Goal: Task Accomplishment & Management: Manage account settings

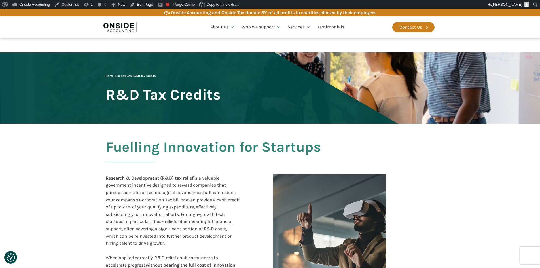
scroll to position [942, 0]
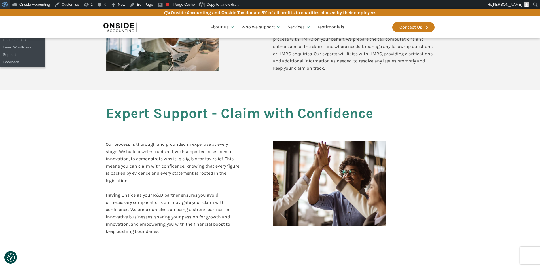
click at [4, 6] on span "Toolbar" at bounding box center [4, 4] width 4 height 8
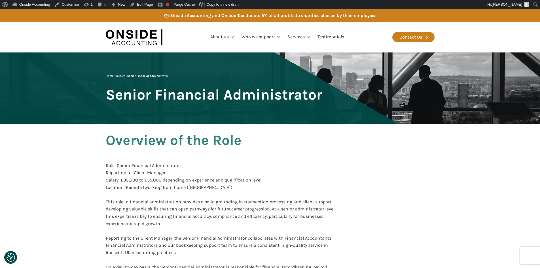
drag, startPoint x: 387, startPoint y: 181, endPoint x: 335, endPoint y: 161, distance: 55.2
click at [335, 161] on div "Overview of the Role Role: Senior Financial Administrator Reporting to: Client …" at bounding box center [221, 255] width 230 height 247
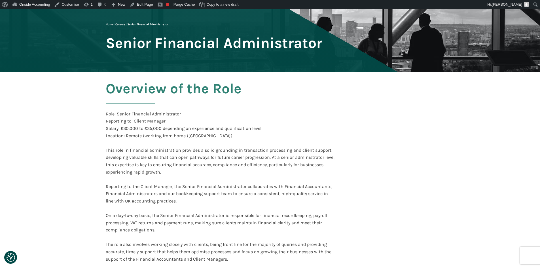
scroll to position [57, 0]
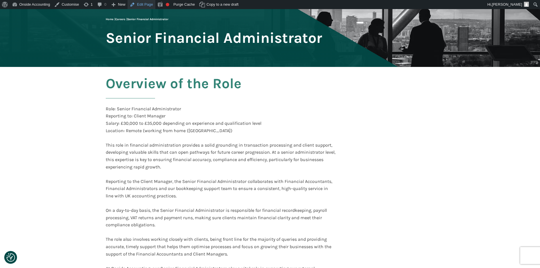
click at [143, 5] on link "Edit Page" at bounding box center [140, 4] width 27 height 9
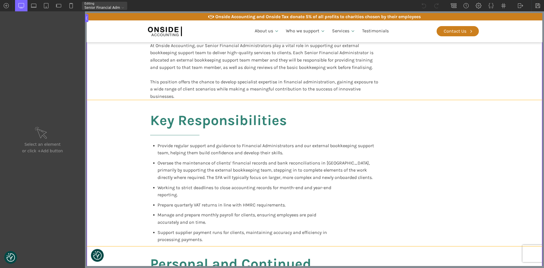
scroll to position [312, 0]
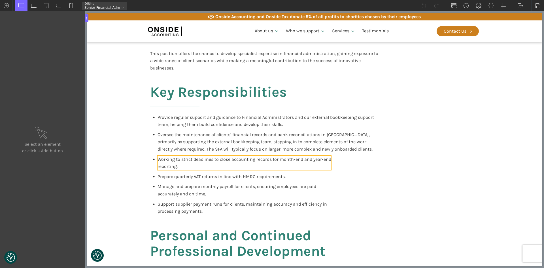
click at [327, 160] on span "Working to strict deadlines to close accounting records for month-end and year-…" at bounding box center [244, 162] width 174 height 13
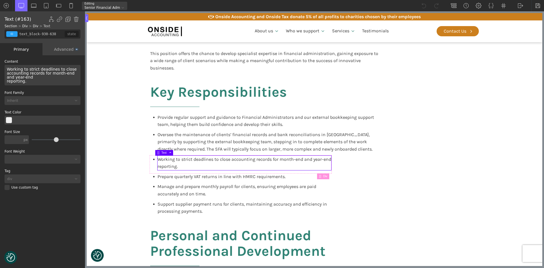
click at [63, 47] on div "Advanced" at bounding box center [63, 49] width 42 height 12
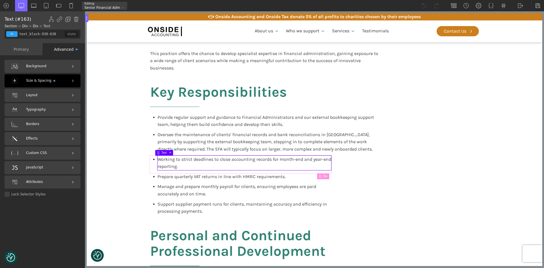
drag, startPoint x: 34, startPoint y: 83, endPoint x: 35, endPoint y: 86, distance: 3.1
click at [34, 83] on span "Size & Spacing" at bounding box center [40, 80] width 29 height 5
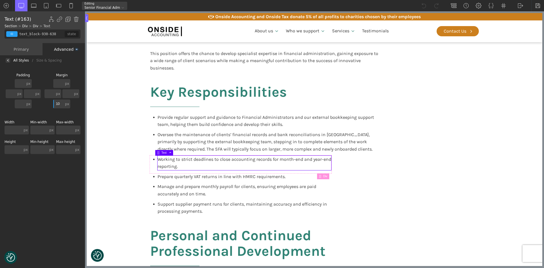
click at [322, 165] on div "Working to strict deadlines to close accounting records for month-end and year-…" at bounding box center [244, 162] width 174 height 14
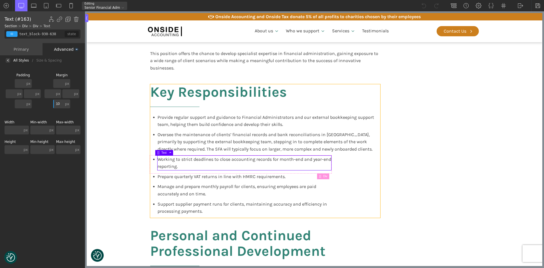
click at [331, 163] on div "Key Responsibilities Provide regular support and guidance to Financial Administ…" at bounding box center [265, 150] width 230 height 133
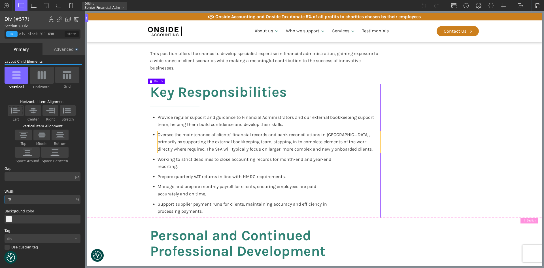
click at [344, 142] on span "Oversee the maintenance of clients’ financial records and bank reconciliations …" at bounding box center [264, 142] width 215 height 20
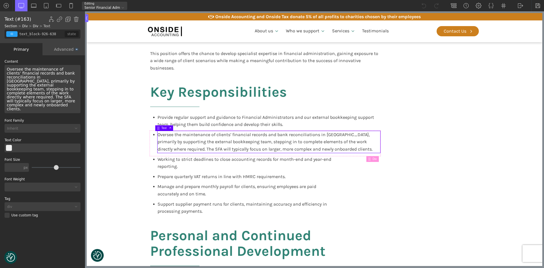
click at [66, 48] on div "Advanced" at bounding box center [63, 49] width 42 height 12
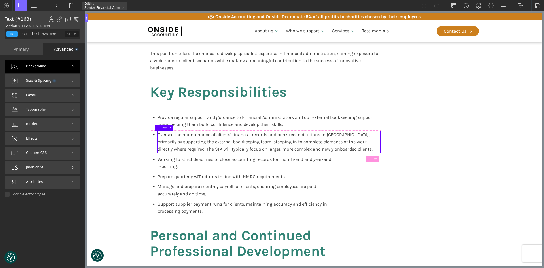
click at [40, 76] on div "Size & Spacing" at bounding box center [43, 80] width 76 height 13
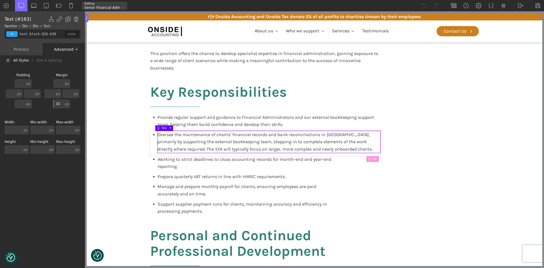
click at [24, 49] on div "Primary" at bounding box center [21, 49] width 42 height 12
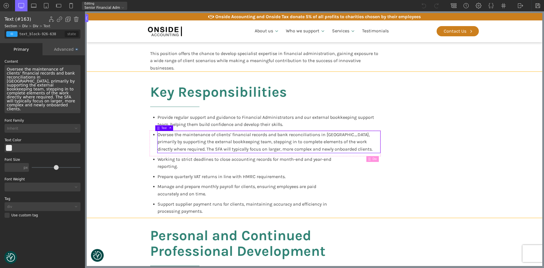
click at [126, 141] on section "Key Responsibilities Provide regular support and guidance to Financial Administ…" at bounding box center [314, 145] width 455 height 146
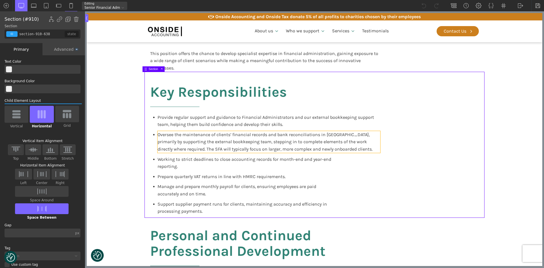
click at [167, 144] on span "Oversee the maintenance of clients’ financial records and bank reconciliations …" at bounding box center [264, 142] width 215 height 20
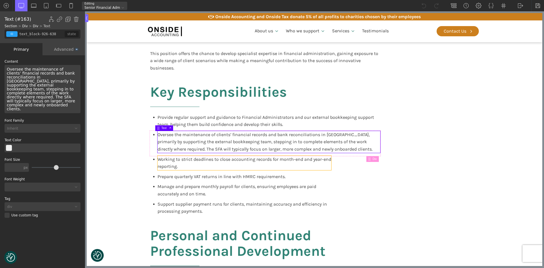
click at [170, 163] on div "Working to strict deadlines to close accounting records for month-end and year-…" at bounding box center [244, 162] width 174 height 14
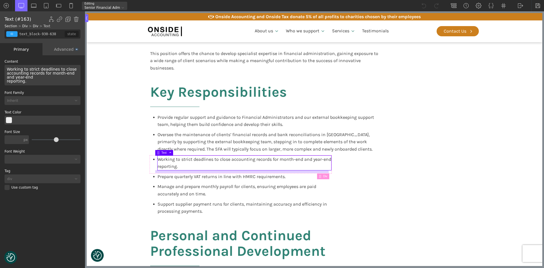
click at [312, 172] on div at bounding box center [242, 171] width 174 height 3
click at [150, 166] on div "Working to strict deadlines to close accounting records for month-end and year-…" at bounding box center [240, 163] width 181 height 17
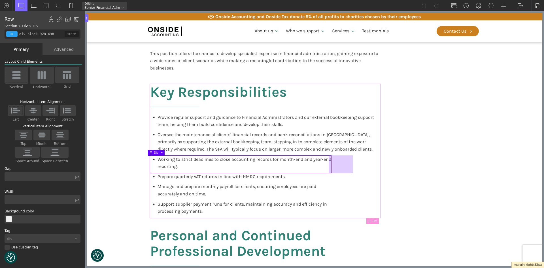
drag, startPoint x: 329, startPoint y: 165, endPoint x: 357, endPoint y: 164, distance: 28.3
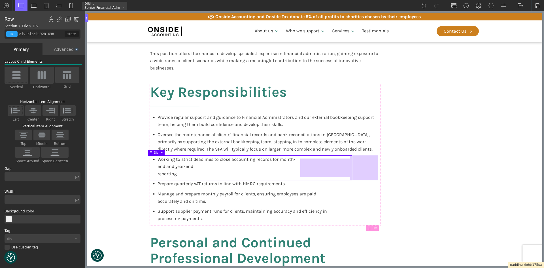
drag, startPoint x: 328, startPoint y: 163, endPoint x: 378, endPoint y: 161, distance: 49.6
click at [306, 166] on div at bounding box center [325, 167] width 50 height 19
click at [355, 165] on div at bounding box center [364, 167] width 28 height 25
click at [333, 167] on div at bounding box center [325, 167] width 50 height 19
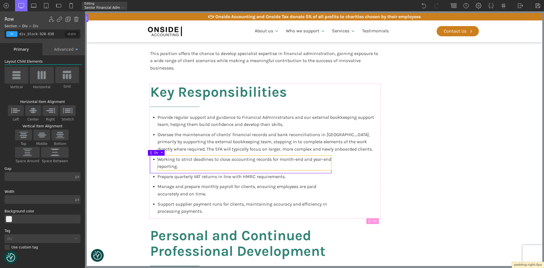
drag, startPoint x: 300, startPoint y: 168, endPoint x: 243, endPoint y: 166, distance: 56.7
click at [366, 181] on div "Key Responsibilities Provide regular support and guidance to Financial Administ…" at bounding box center [265, 150] width 230 height 133
type input "div_block-911-638"
type input "70"
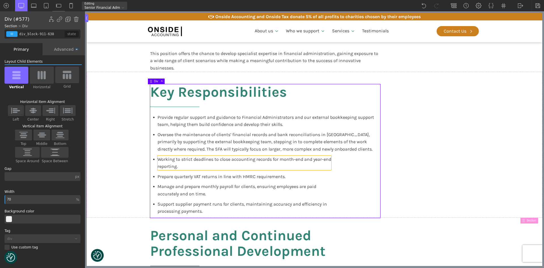
click at [325, 162] on div "Working to strict deadlines to close accounting records for month-end and year-…" at bounding box center [244, 162] width 174 height 14
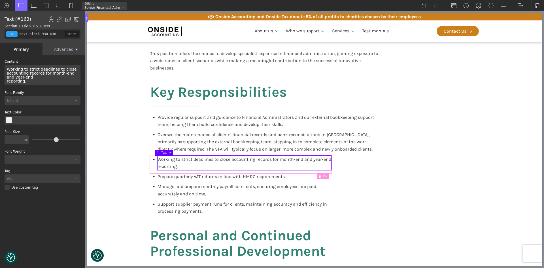
click at [323, 177] on span "Div" at bounding box center [326, 175] width 6 height 3
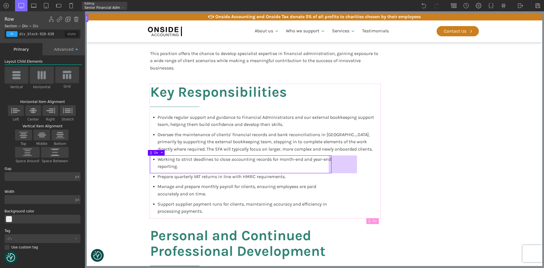
click at [431, 183] on div "Key Responsibilities Provide regular support and guidance to Financial Administ…" at bounding box center [314, 145] width 340 height 146
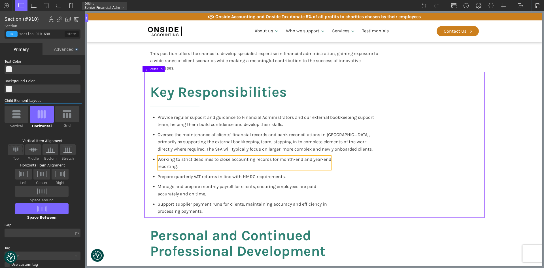
click at [167, 159] on span "Working to strict deadlines to close accounting records for month-end and year-…" at bounding box center [244, 162] width 174 height 13
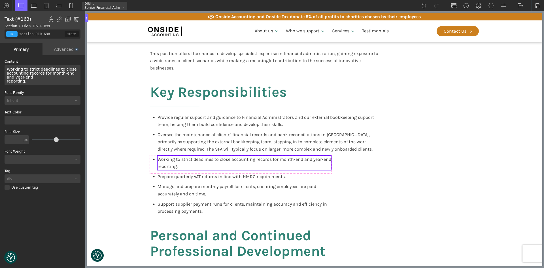
type input "text_block-930-638"
click at [60, 48] on div "Advanced" at bounding box center [63, 49] width 42 height 12
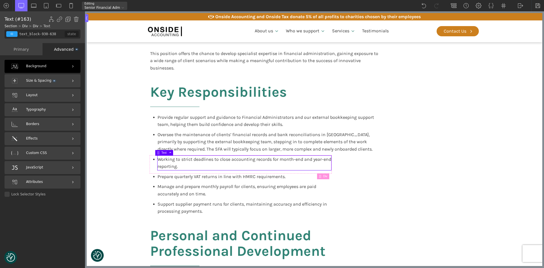
click at [35, 69] on div "Background" at bounding box center [43, 66] width 76 height 13
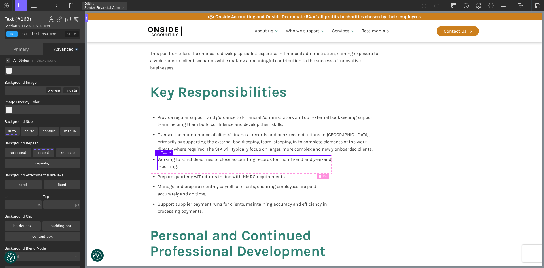
scroll to position [0, 0]
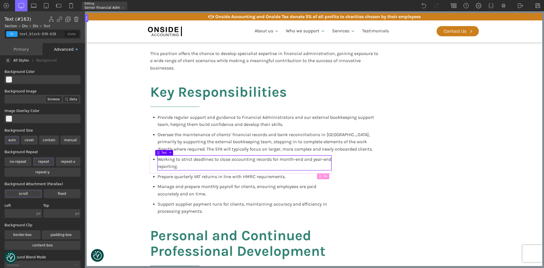
click at [59, 48] on div "Advanced" at bounding box center [63, 49] width 42 height 12
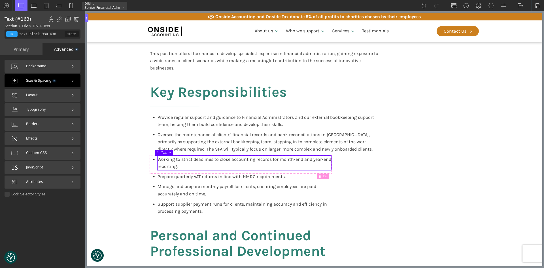
click at [39, 77] on div "Size & Spacing" at bounding box center [43, 80] width 76 height 13
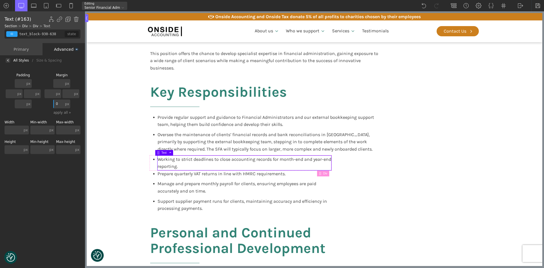
type input "0"
click at [65, 103] on div "px px % em rem auto vw vh none" at bounding box center [67, 103] width 7 height 9
click at [57, 103] on input "0" at bounding box center [58, 103] width 10 height 9
type input "10"
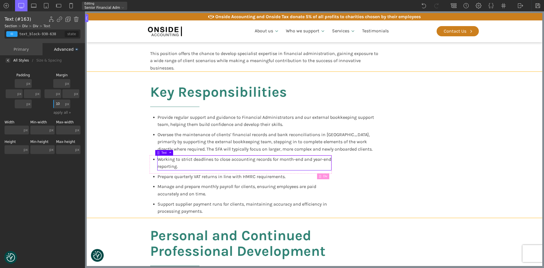
click at [114, 174] on section "Key Responsibilities Provide regular support and guidance to Financial Administ…" at bounding box center [314, 145] width 455 height 146
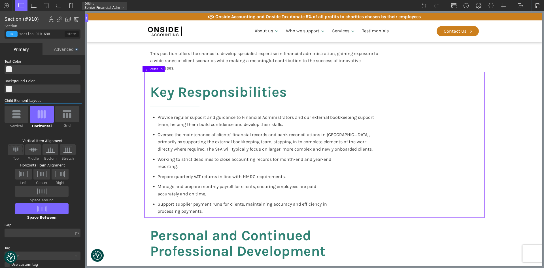
click at [191, 176] on span "Prepare quarterly VAT returns in line with HMRC requirements." at bounding box center [221, 176] width 128 height 5
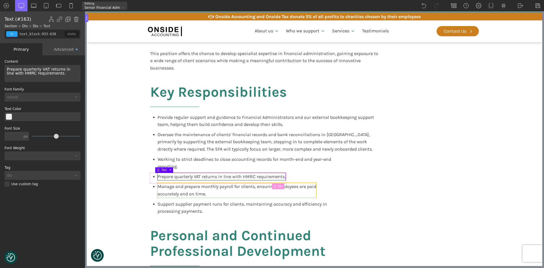
click at [191, 186] on span "Manage and prepare monthly payroll for clients, ensuring employees are paid acc…" at bounding box center [236, 190] width 159 height 13
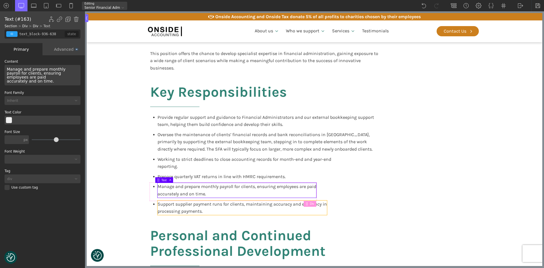
click at [189, 202] on span "Support supplier payment runs for clients, maintaining accuracy and efficiency …" at bounding box center [241, 207] width 169 height 13
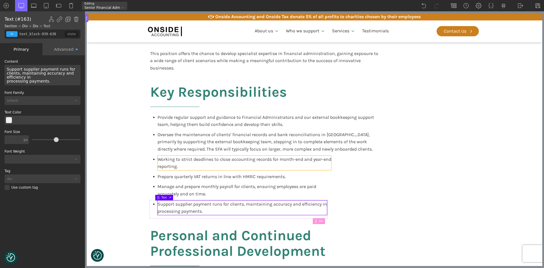
click at [263, 158] on span "Working to strict deadlines to close accounting records for month-end and year-…" at bounding box center [244, 162] width 174 height 13
type input "text_block-930-638"
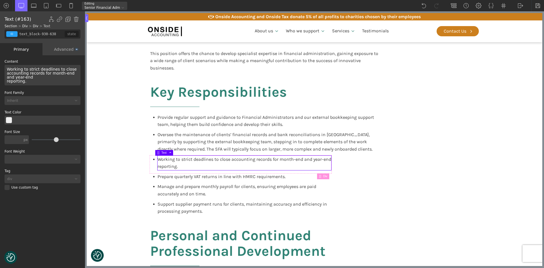
click at [77, 74] on div "Working to strict deadlines to close accounting records for month-end and year-…" at bounding box center [43, 75] width 76 height 20
click at [57, 76] on div "Working to strict deadlines to close accounting records for month-end and year-…" at bounding box center [43, 75] width 76 height 20
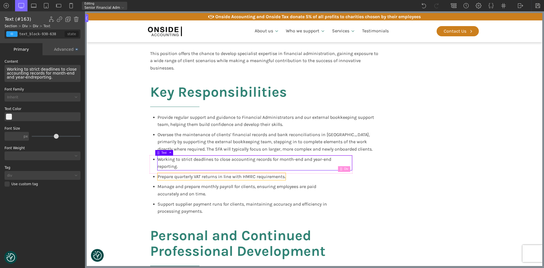
click at [171, 174] on span "Prepare quarterly VAT returns in line with HMRC requirements." at bounding box center [221, 176] width 128 height 5
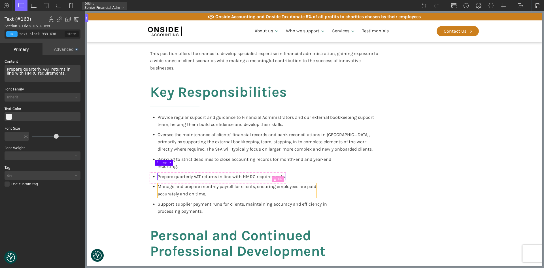
click at [170, 183] on div "Manage and prepare monthly payroll for clients, ensuring employees are paid acc…" at bounding box center [236, 190] width 159 height 14
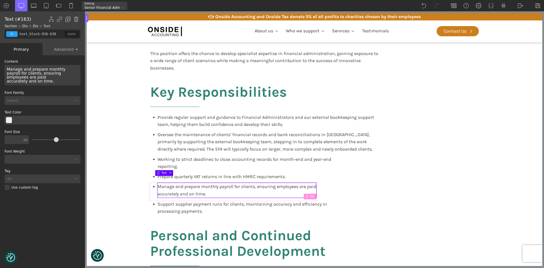
click at [61, 75] on span "Manage and prepare monthly payroll for clients, ensuring employees are paid acc…" at bounding box center [37, 75] width 60 height 16
click at [77, 73] on div "Manage and prepare monthly payroll for clients, ensuring employees are paid acc…" at bounding box center [43, 75] width 76 height 20
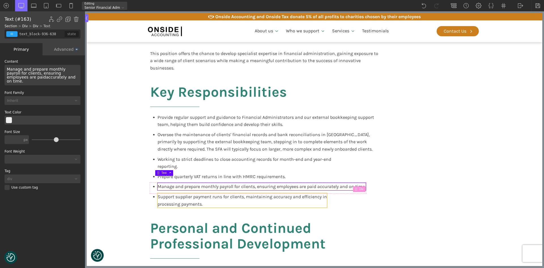
click at [179, 195] on span "Support supplier payment runs for clients, maintaining accuracy and efficiency …" at bounding box center [241, 200] width 169 height 13
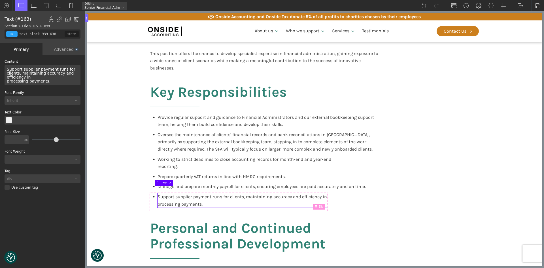
click at [43, 77] on div "Support supplier payment runs for clients, maintaining accuracy and efficiency …" at bounding box center [43, 75] width 76 height 20
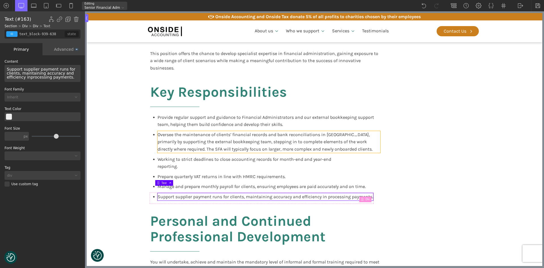
click at [265, 143] on span "Oversee the maintenance of clients’ financial records and bank reconciliations …" at bounding box center [264, 142] width 215 height 20
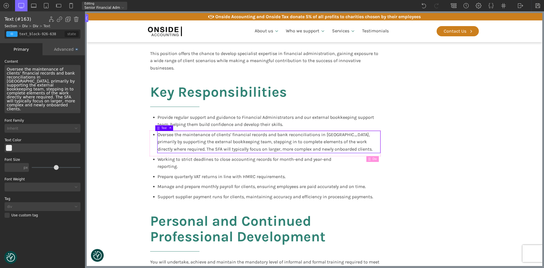
click at [73, 75] on div "Oversee the maintenance of clients’ financial records and bank reconciliations …" at bounding box center [43, 89] width 76 height 48
click at [70, 76] on div "Oversee the maintenance of clients’ financial records and bank reconciliations …" at bounding box center [43, 89] width 76 height 48
click at [158, 141] on span "Oversee the maintenance of clients’ financial records and bank reconciliations …" at bounding box center [264, 142] width 215 height 20
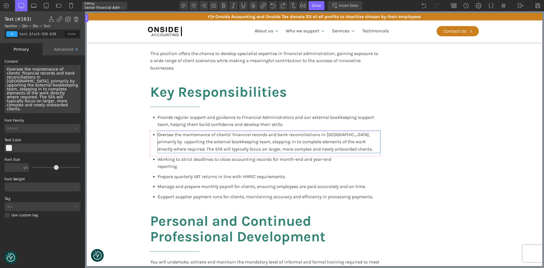
click at [8, 81] on span "Oversee the maintenance of clients’ financial records and bank reconciliations …" at bounding box center [43, 89] width 73 height 44
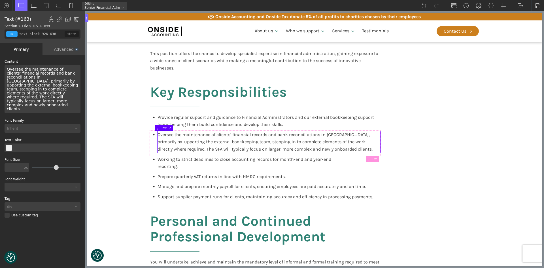
click at [8, 81] on span "Oversee the maintenance of clients’ financial records and bank reconciliations …" at bounding box center [43, 89] width 73 height 44
click at [6, 81] on div "Oversee the maintenance of clients’ financial records and bank reconciliations …" at bounding box center [43, 89] width 76 height 48
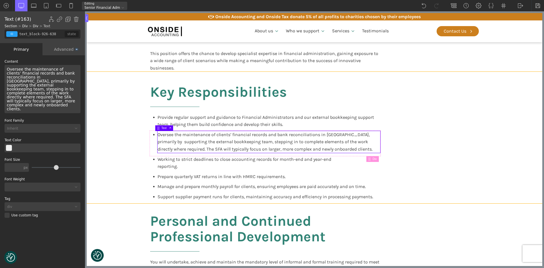
click at [102, 102] on section "Key Responsibilities Provide regular support and guidance to Financial Administ…" at bounding box center [314, 137] width 455 height 131
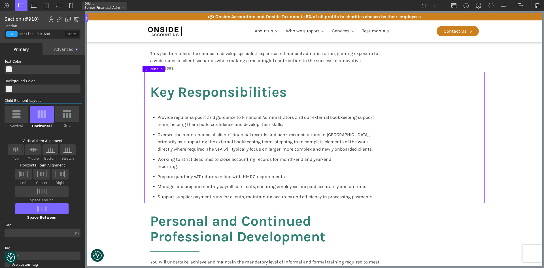
click at [379, 231] on div "Personal and Continued Professional Development You will undertake, achieve and…" at bounding box center [314, 263] width 340 height 120
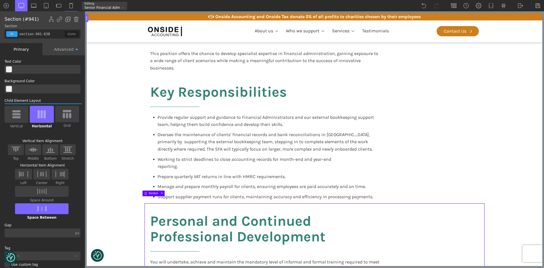
click at [498, 214] on section "Personal and Continued Professional Development You will undertake, achieve and…" at bounding box center [314, 263] width 455 height 120
click at [500, 212] on section "Personal and Continued Professional Development You will undertake, achieve and…" at bounding box center [314, 263] width 455 height 120
click at [480, 137] on div "Key Responsibilities Provide regular support and guidance to Financial Administ…" at bounding box center [314, 137] width 340 height 131
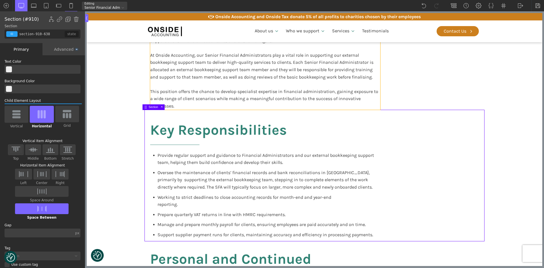
scroll to position [283, 0]
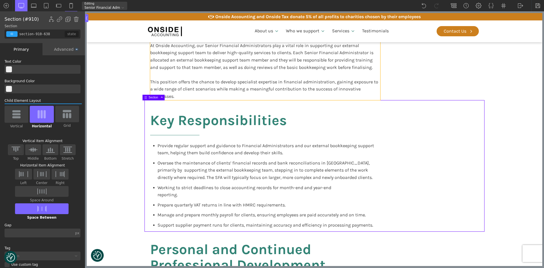
click at [363, 85] on div "This role in financial administration provides a solid grounding in transaction…" at bounding box center [265, 9] width 230 height 181
type input "text_block-958-638"
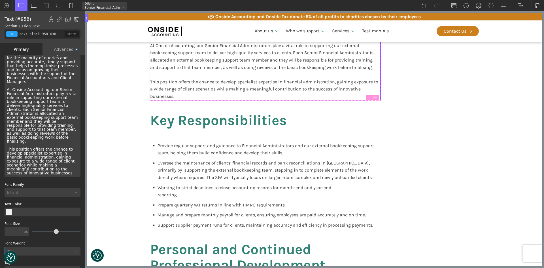
scroll to position [149, 0]
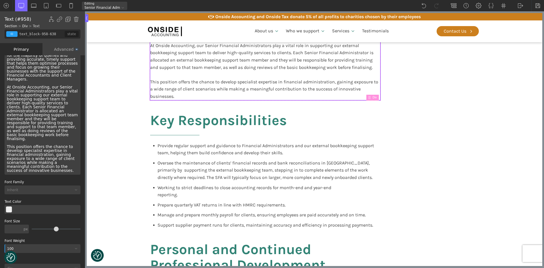
click at [69, 142] on div "This role in financial administration provides a solid grounding in transaction…" at bounding box center [43, 45] width 76 height 258
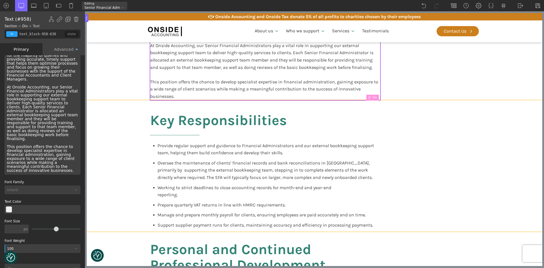
click at [114, 155] on section "Key Responsibilities Provide regular support and guidance to Financial Administ…" at bounding box center [314, 165] width 455 height 131
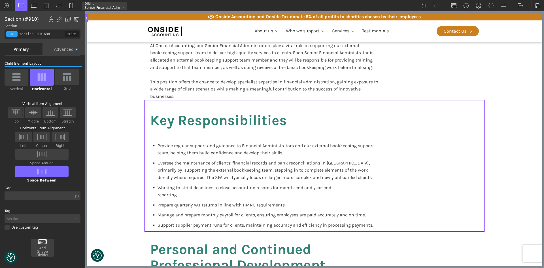
scroll to position [20, 0]
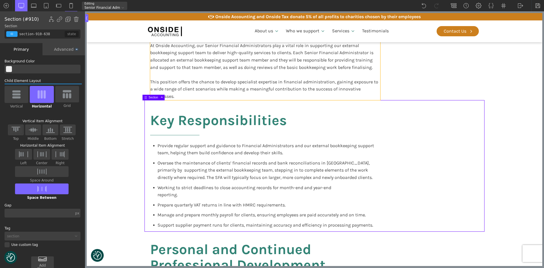
click at [189, 94] on div "This role in financial administration provides a solid grounding in transaction…" at bounding box center [265, 9] width 230 height 181
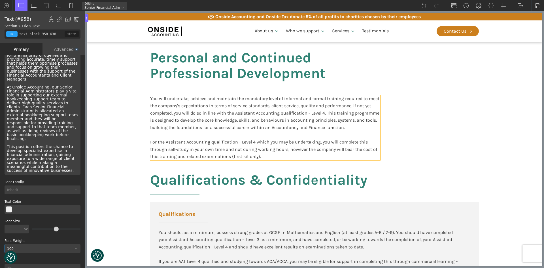
scroll to position [538, 0]
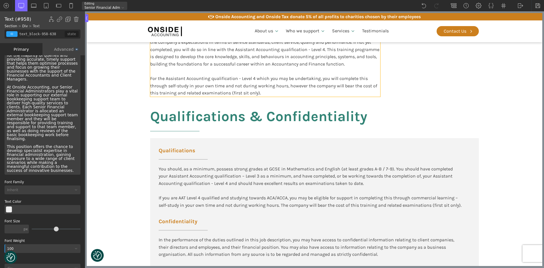
click at [329, 73] on div "You will undertake, achieve and maintain the mandatory level of informal and fo…" at bounding box center [265, 63] width 230 height 65
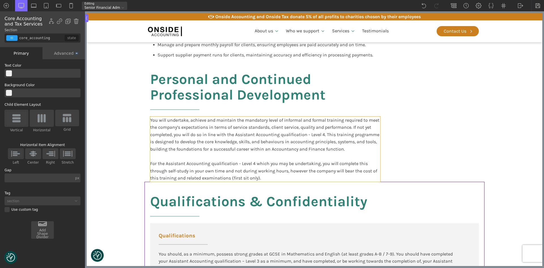
scroll to position [481, 0]
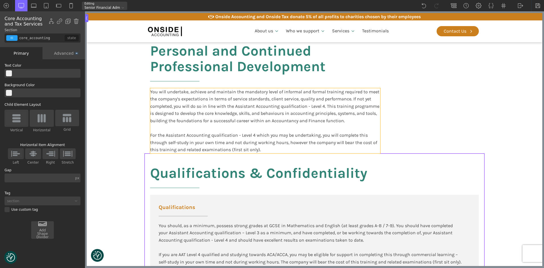
click at [270, 140] on div "You will undertake, achieve and maintain the mandatory level of informal and fo…" at bounding box center [265, 120] width 230 height 65
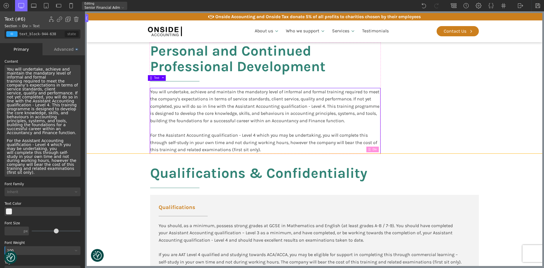
click at [462, 123] on div "Personal and Continued Professional Development You will undertake, achieve and…" at bounding box center [314, 93] width 340 height 120
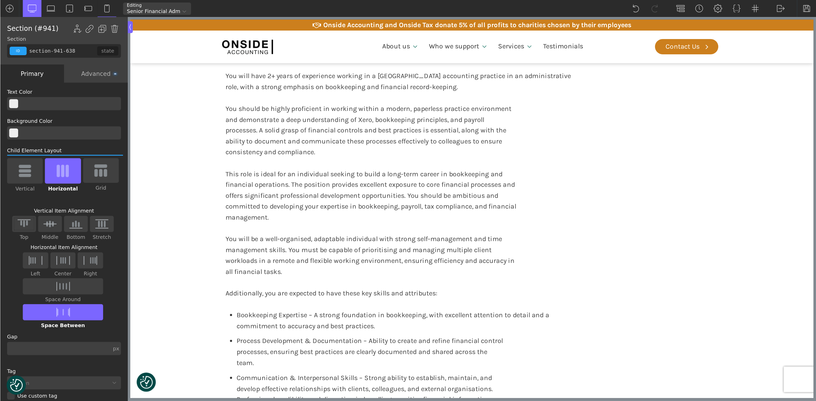
scroll to position [878, 0]
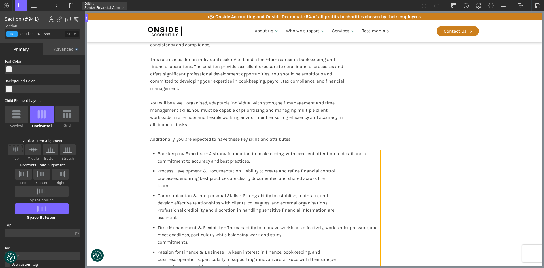
click at [371, 176] on div "Bookkeeping Expertise – A strong foundation in bookkeeping, with excellent atte…" at bounding box center [265, 211] width 230 height 123
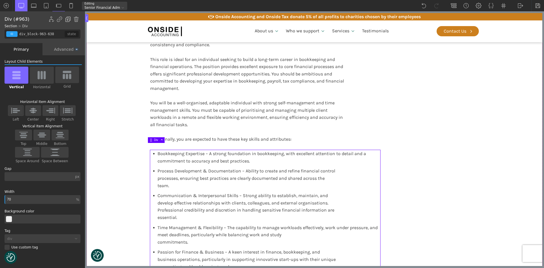
click at [69, 21] on img at bounding box center [68, 19] width 6 height 6
type input "div_block-1003-638"
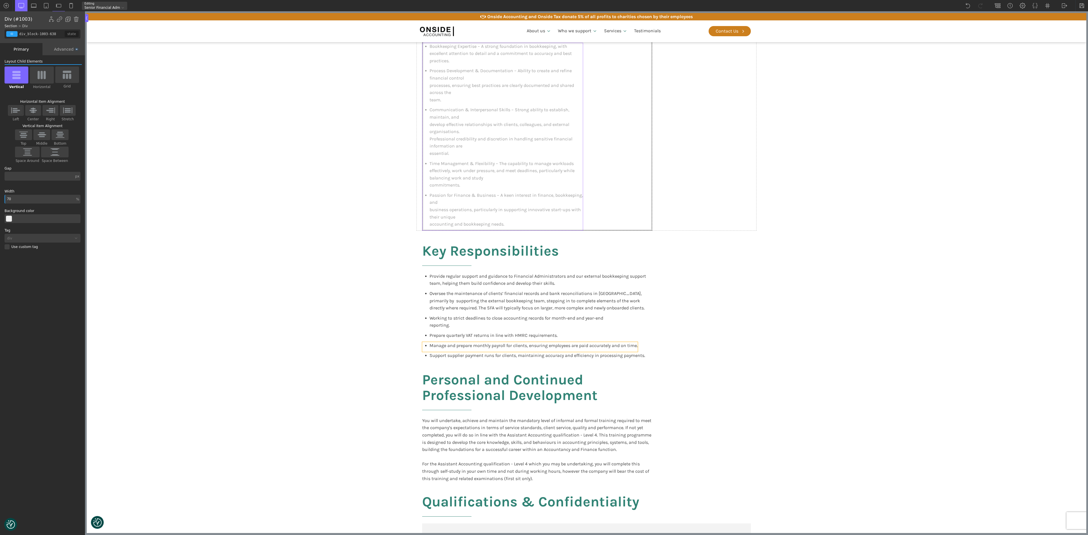
scroll to position [309, 0]
